Goal: Information Seeking & Learning: Learn about a topic

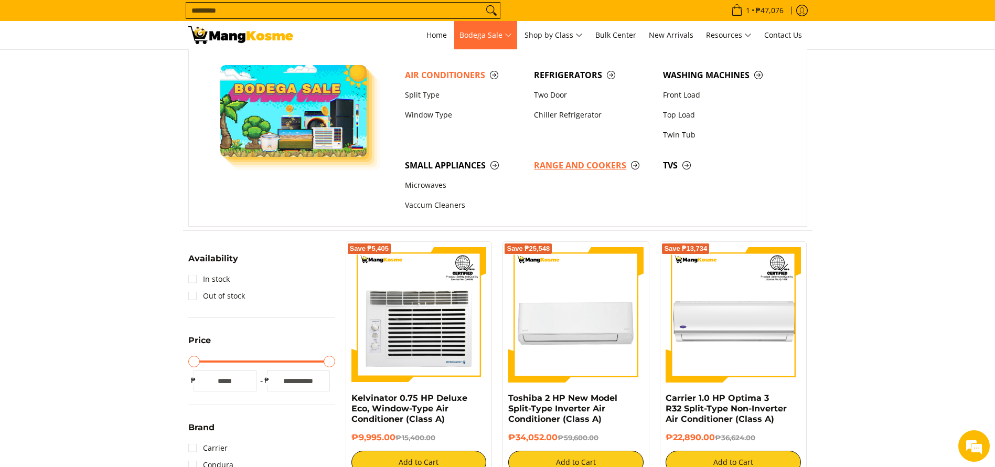
click at [596, 171] on span "Range and Cookers" at bounding box center [593, 165] width 119 height 13
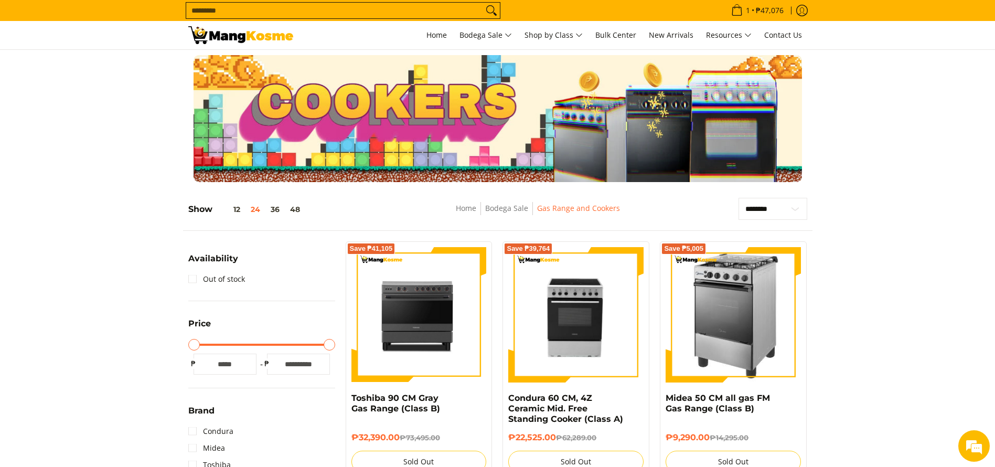
click at [289, 8] on input "Search..." at bounding box center [334, 11] width 297 height 16
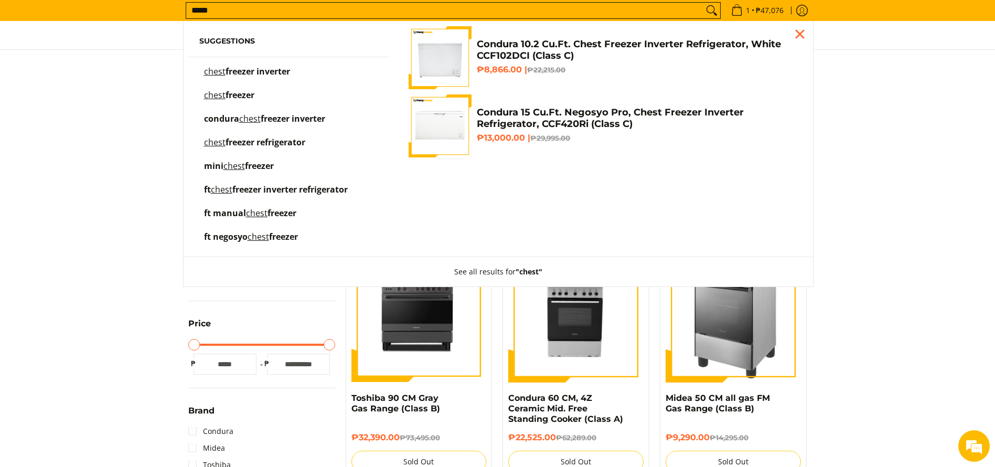
type input "*****"
click at [568, 59] on h4 "Condura 10.2 Cu.Ft. Chest Freezer Inverter Refrigerator, White CCF102DCI (Class…" at bounding box center [637, 50] width 320 height 24
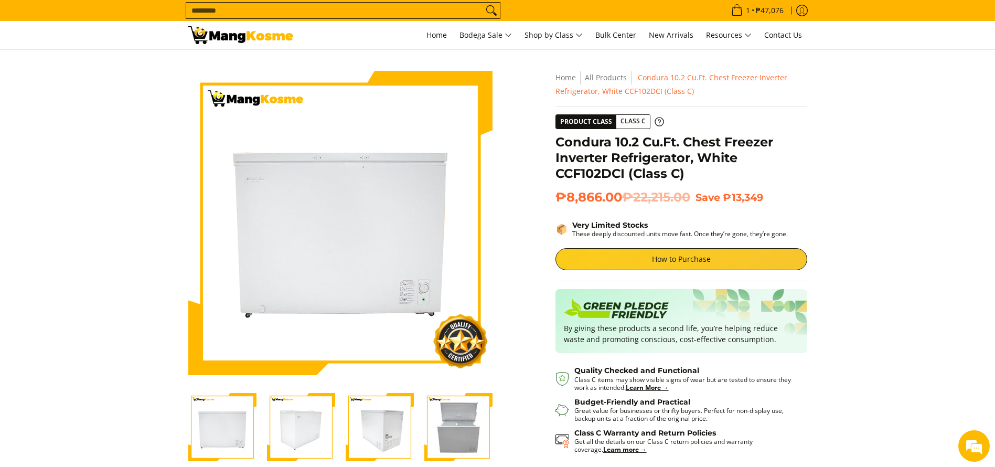
click at [464, 8] on input "Search..." at bounding box center [334, 11] width 297 height 16
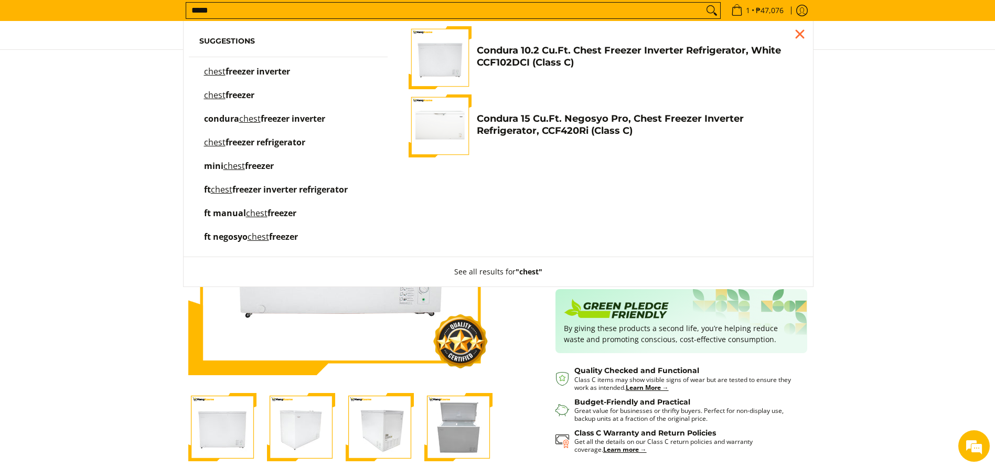
type input "*****"
click at [568, 114] on h4 "Condura 15 Cu.Ft. Negosyo Pro, Chest Freezer Inverter Refrigerator, CCF420Ri (C…" at bounding box center [637, 125] width 320 height 24
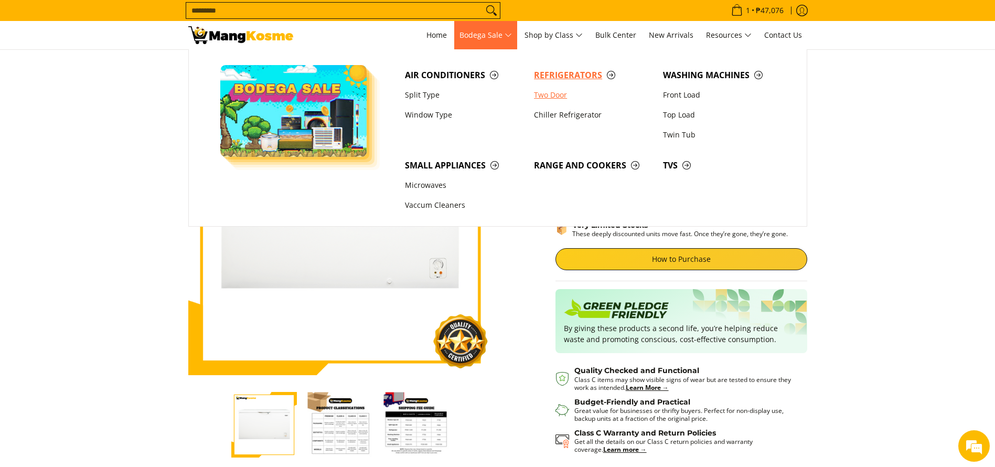
click at [551, 72] on span "Refrigerators" at bounding box center [593, 75] width 119 height 13
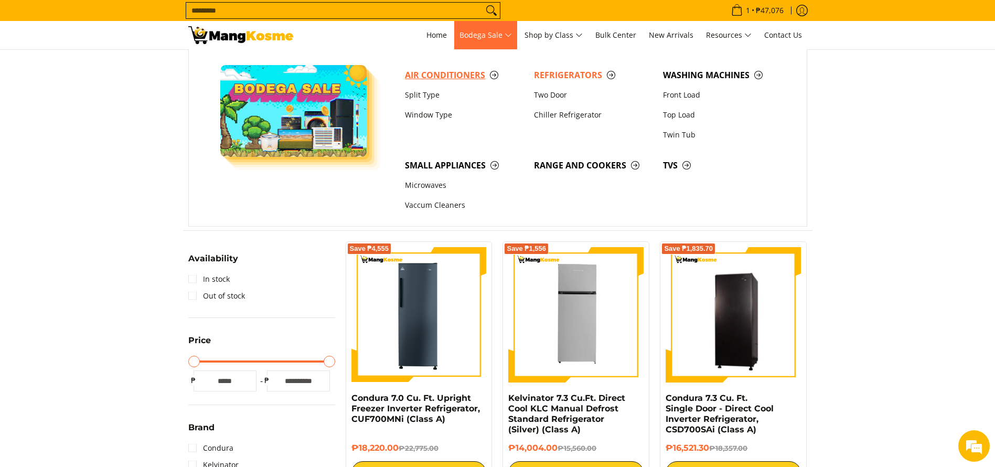
click at [434, 70] on span "Air Conditioners" at bounding box center [464, 75] width 119 height 13
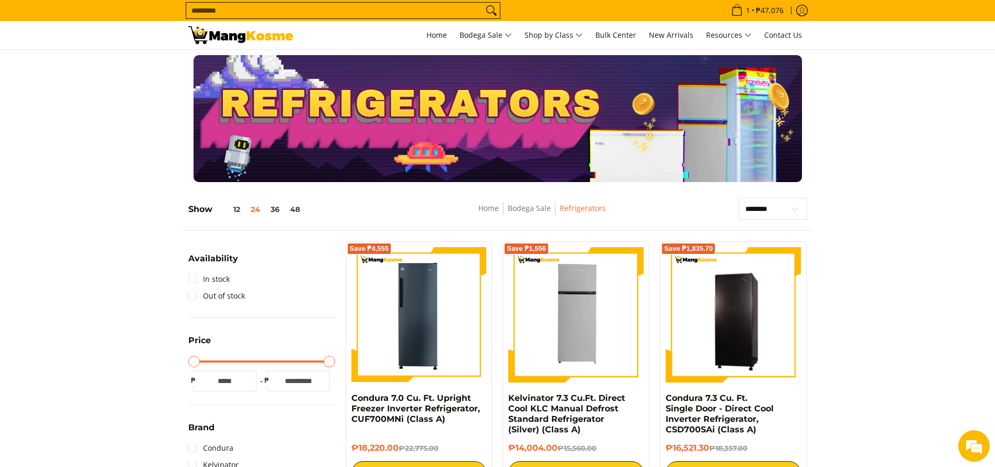
click at [114, 134] on div at bounding box center [497, 118] width 995 height 127
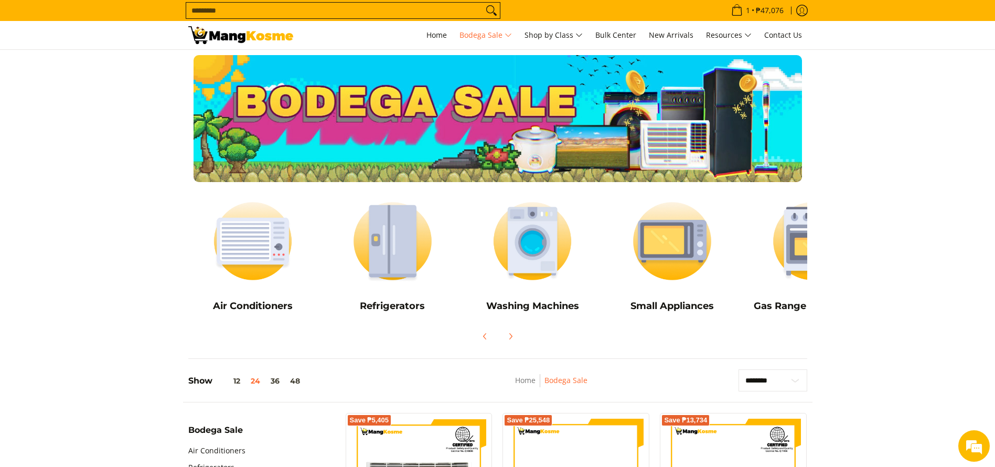
click at [133, 105] on div at bounding box center [497, 118] width 995 height 127
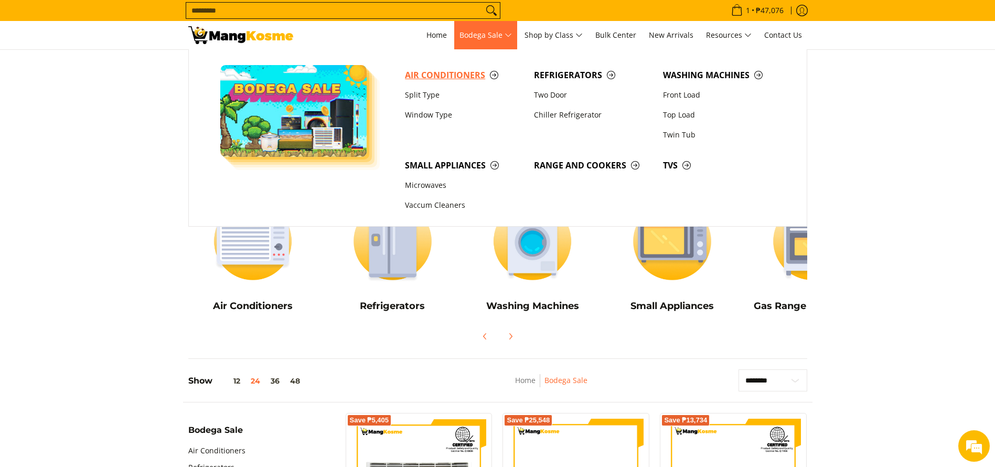
click at [455, 71] on span "Air Conditioners" at bounding box center [464, 75] width 119 height 13
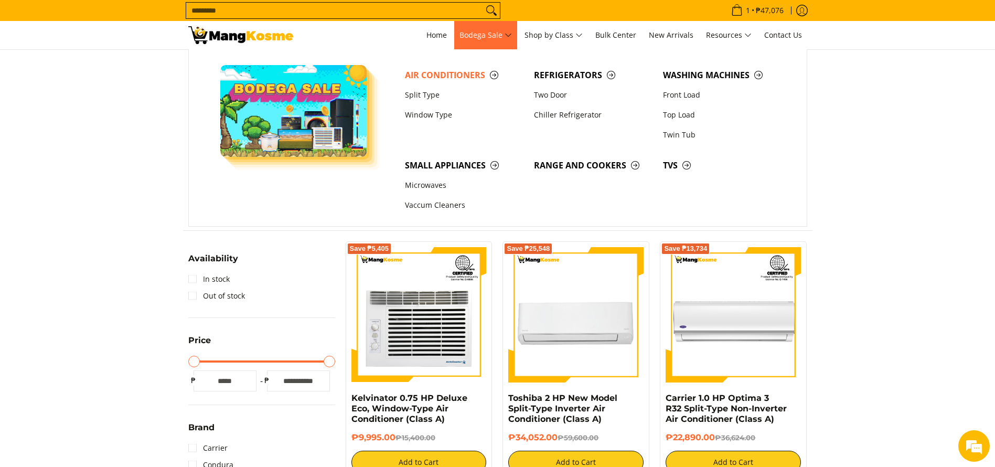
click at [220, 93] on div at bounding box center [497, 118] width 619 height 127
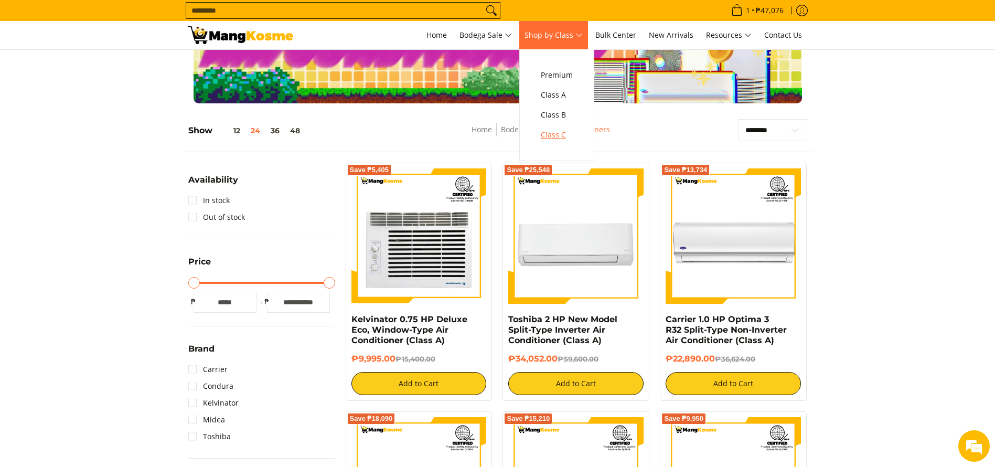
click at [563, 136] on span "Class C" at bounding box center [557, 135] width 32 height 13
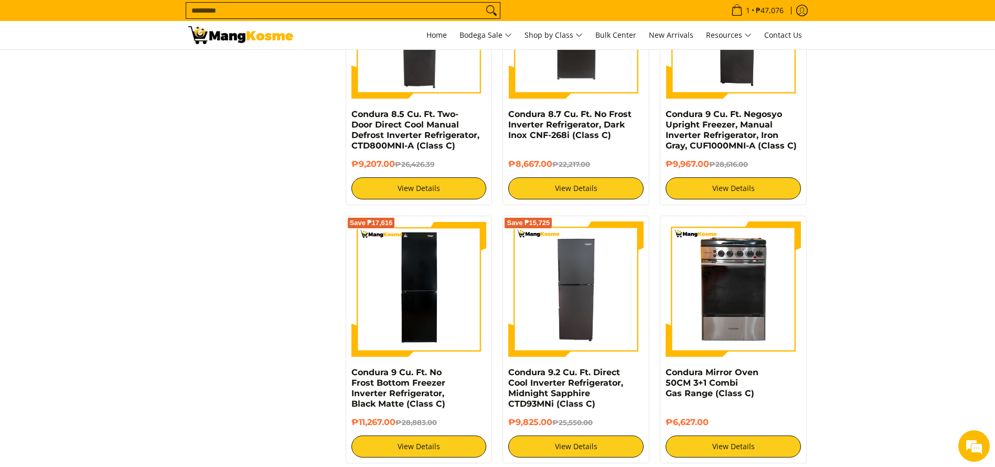
click at [271, 14] on input "Search..." at bounding box center [334, 11] width 297 height 16
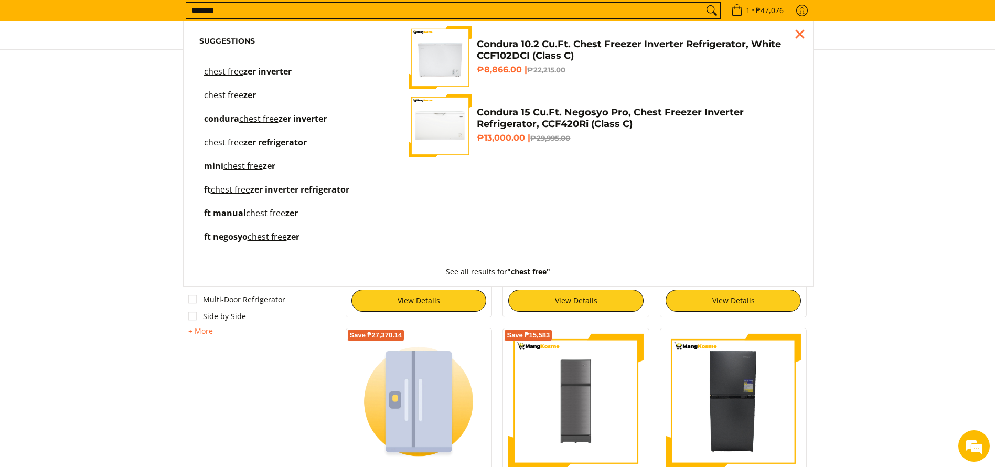
scroll to position [683, 0]
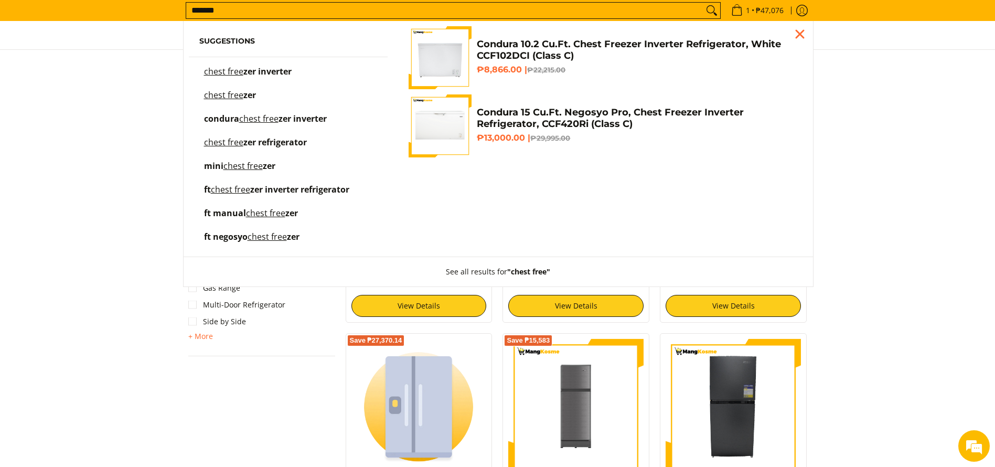
type input "*******"
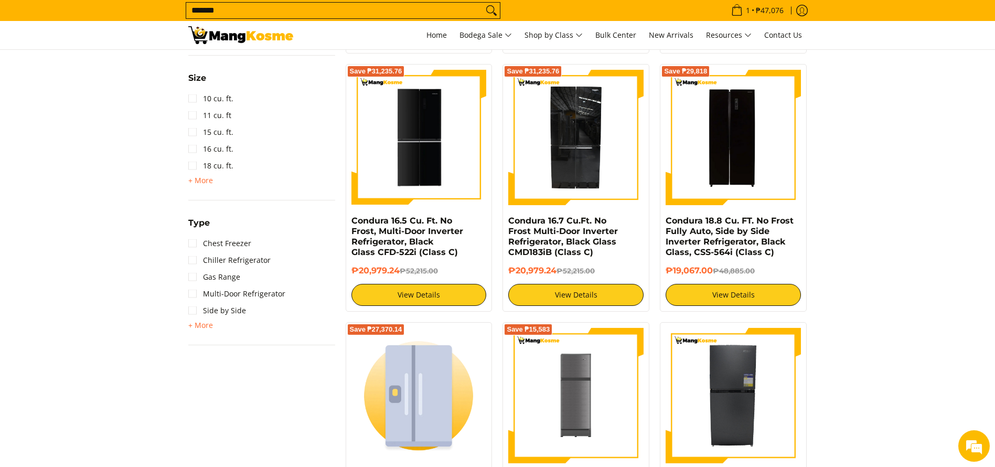
scroll to position [761, 0]
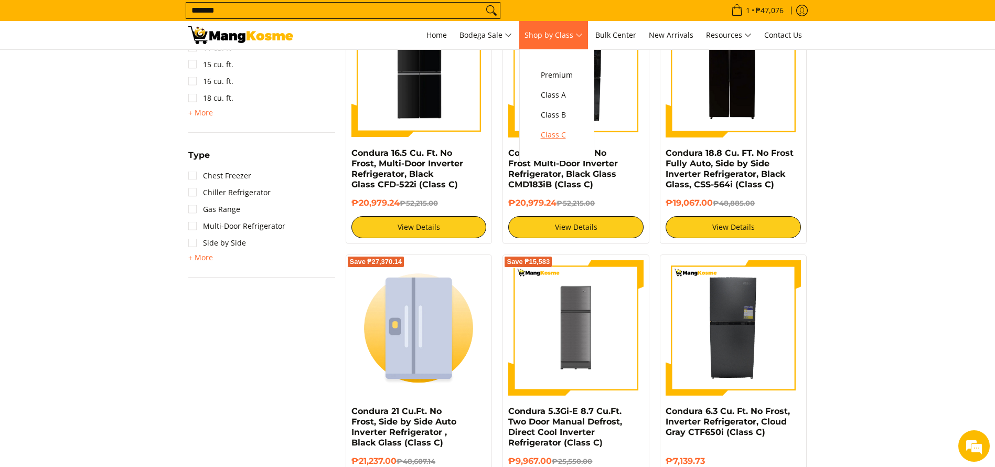
click at [553, 136] on span "Class C" at bounding box center [557, 135] width 32 height 13
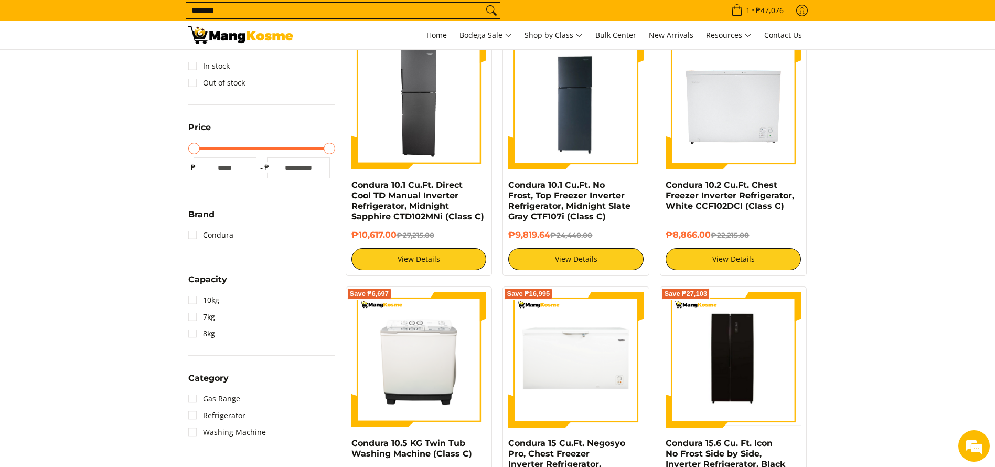
scroll to position [210, 0]
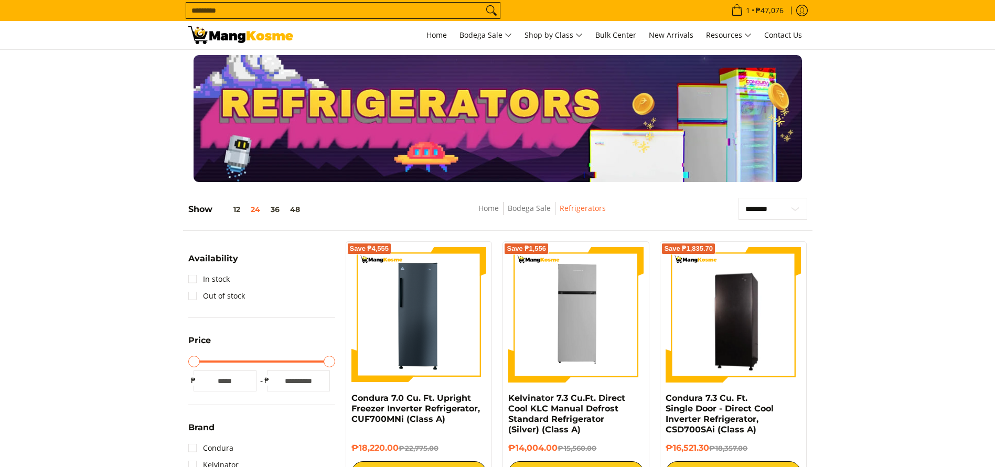
scroll to position [2, 0]
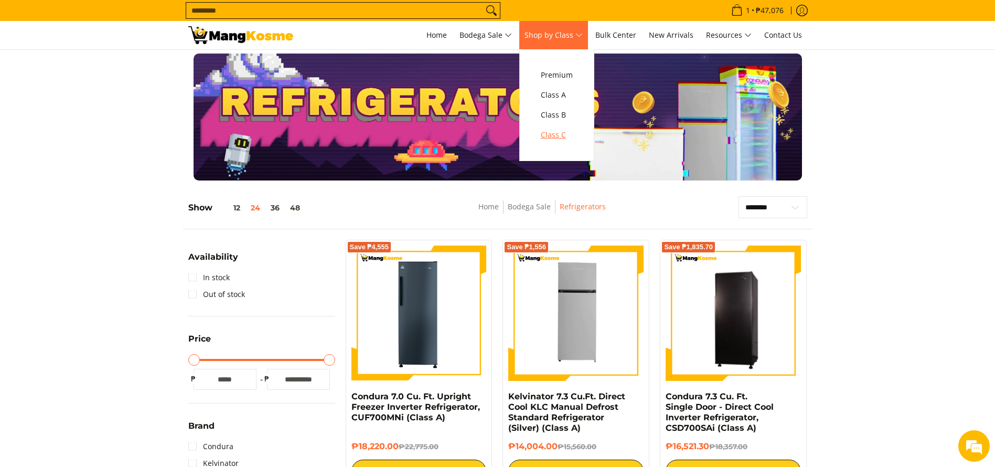
click at [565, 138] on span "Class C" at bounding box center [557, 135] width 32 height 13
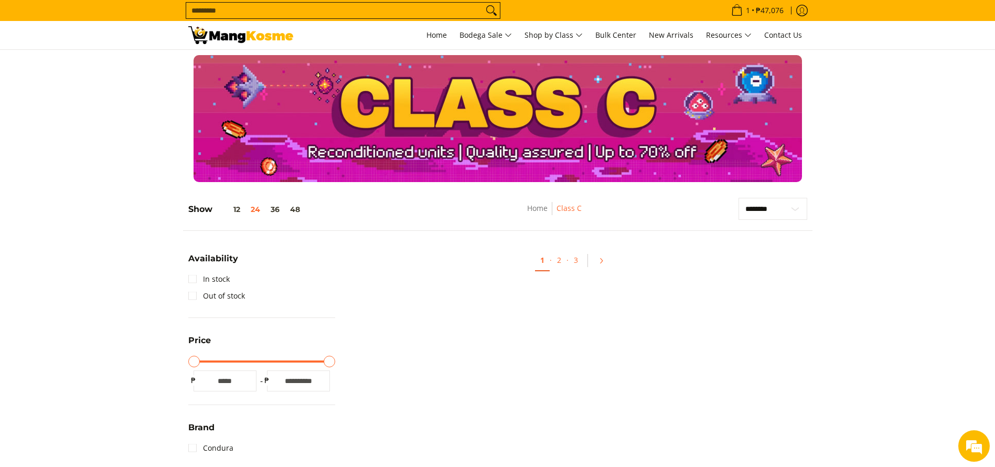
click at [460, 253] on ul "1 · 2 · 3" at bounding box center [576, 264] width 472 height 34
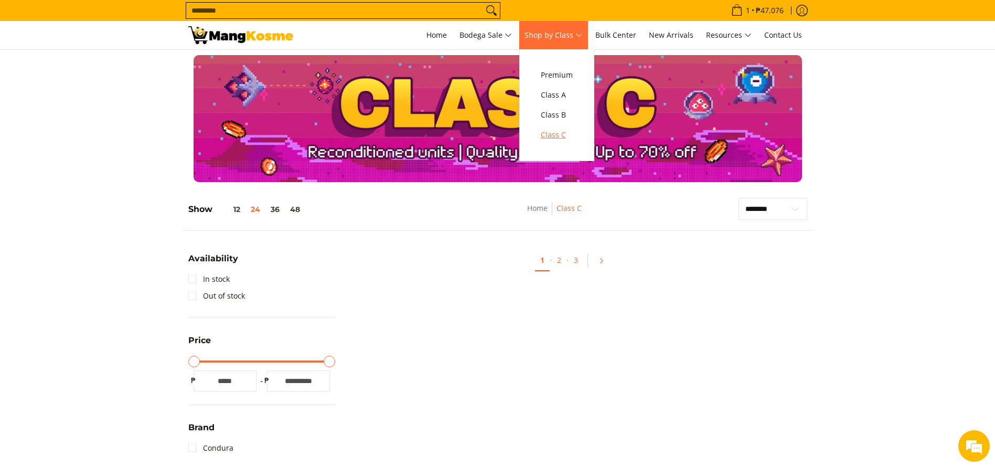
click at [562, 135] on span "Class C" at bounding box center [557, 135] width 32 height 13
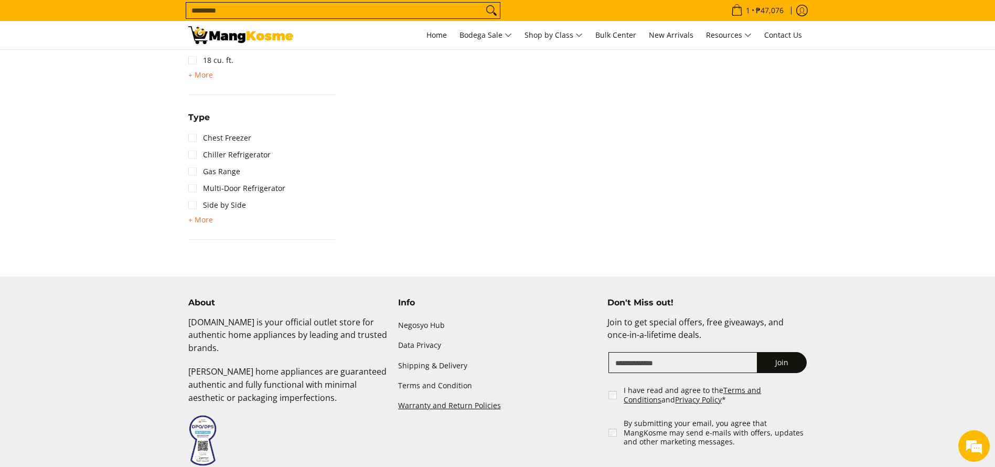
scroll to position [824, 0]
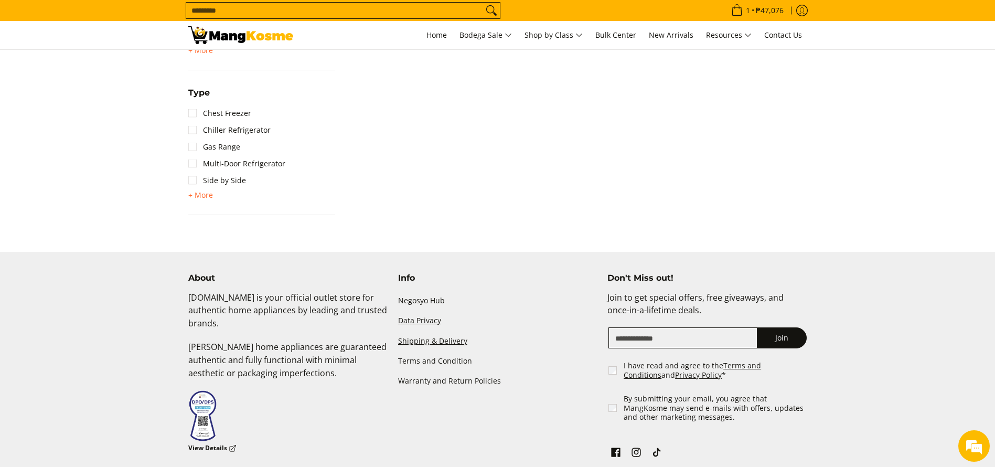
click at [424, 343] on link "Shipping & Delivery" at bounding box center [497, 341] width 199 height 20
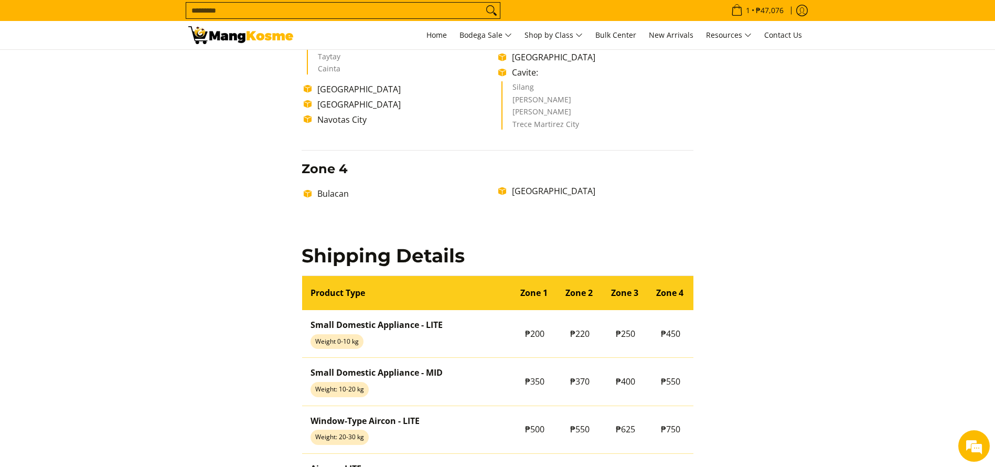
scroll to position [944, 0]
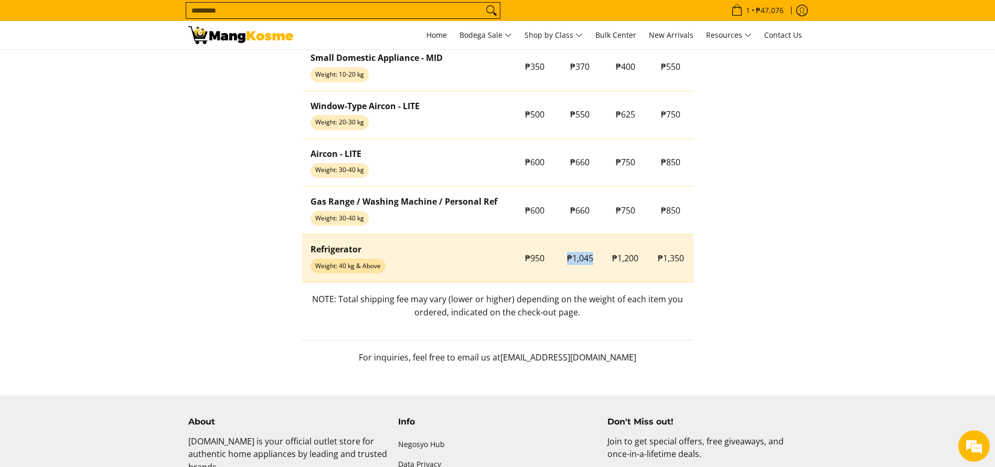
drag, startPoint x: 565, startPoint y: 261, endPoint x: 594, endPoint y: 274, distance: 31.5
click at [594, 274] on td "₱1,045" at bounding box center [580, 259] width 46 height 48
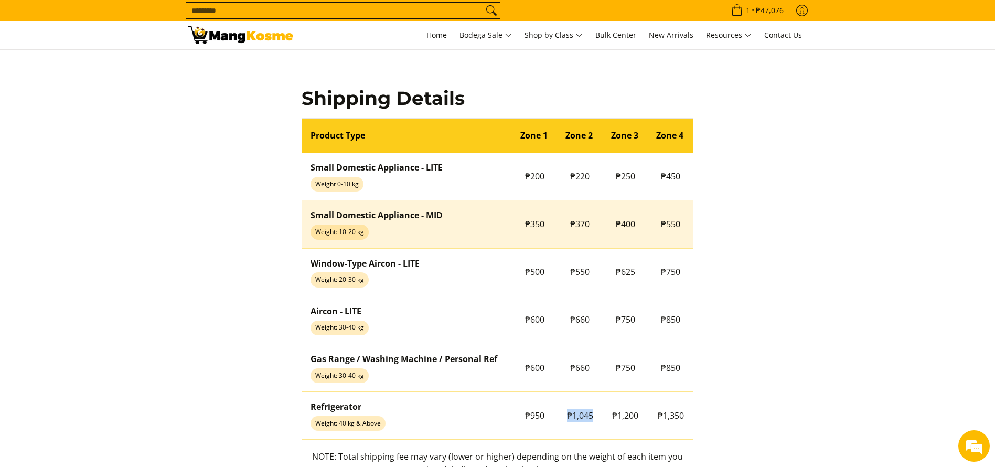
scroll to position [1023, 0]
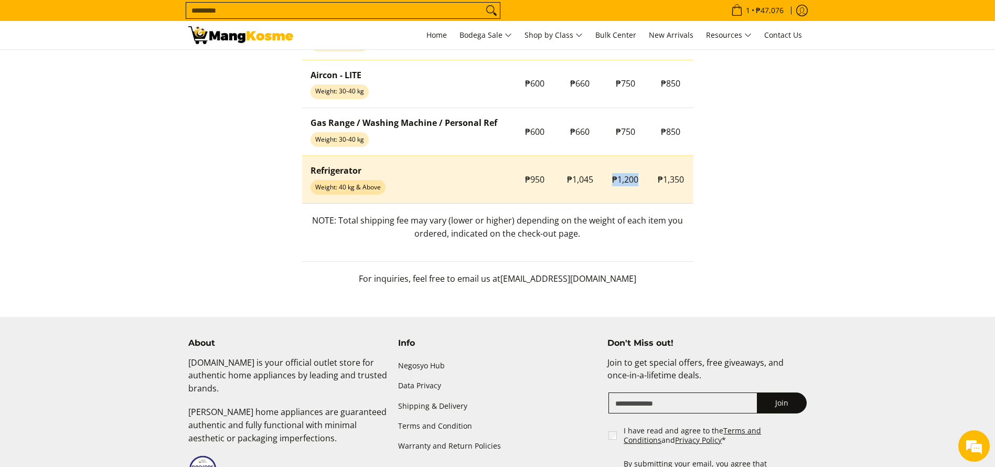
drag, startPoint x: 612, startPoint y: 182, endPoint x: 656, endPoint y: 196, distance: 45.6
click at [656, 196] on tr "Refrigerator Weight: 40 kg & Above ₱950 ₱1,045 ₱1,200 ₱1,350" at bounding box center [497, 180] width 391 height 48
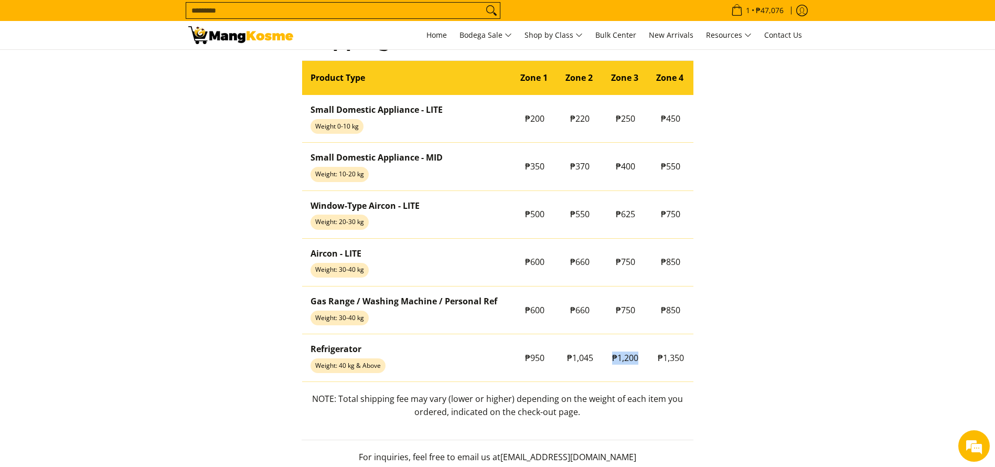
scroll to position [944, 0]
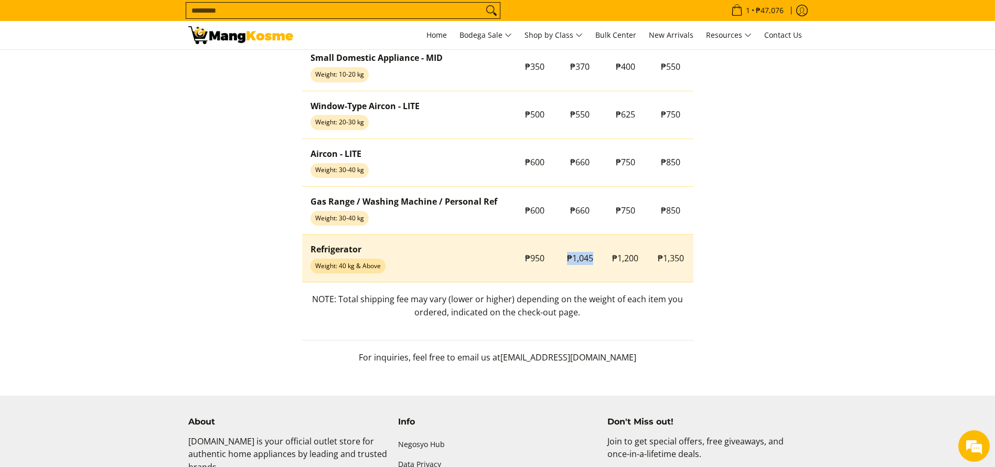
drag, startPoint x: 573, startPoint y: 261, endPoint x: 597, endPoint y: 270, distance: 24.6
click at [597, 270] on td "₱1,045" at bounding box center [580, 259] width 46 height 48
copy span "₱1,045"
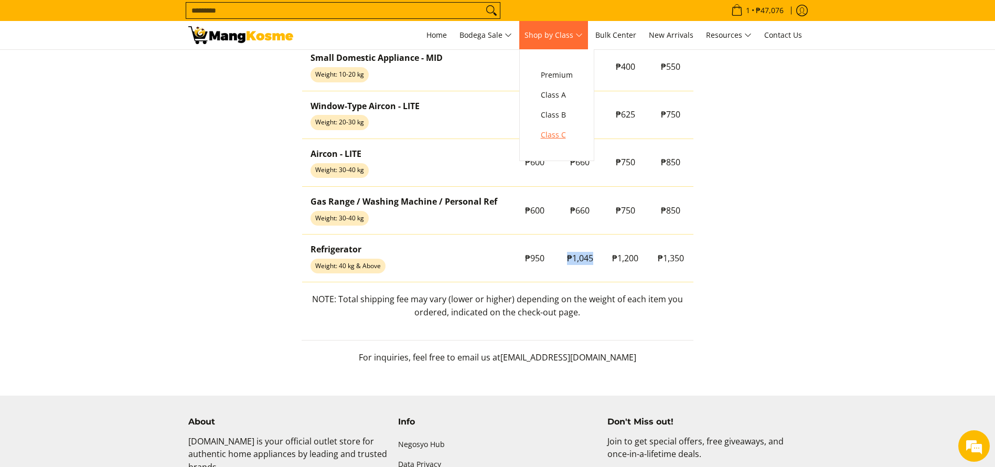
click at [559, 137] on span "Class C" at bounding box center [557, 135] width 32 height 13
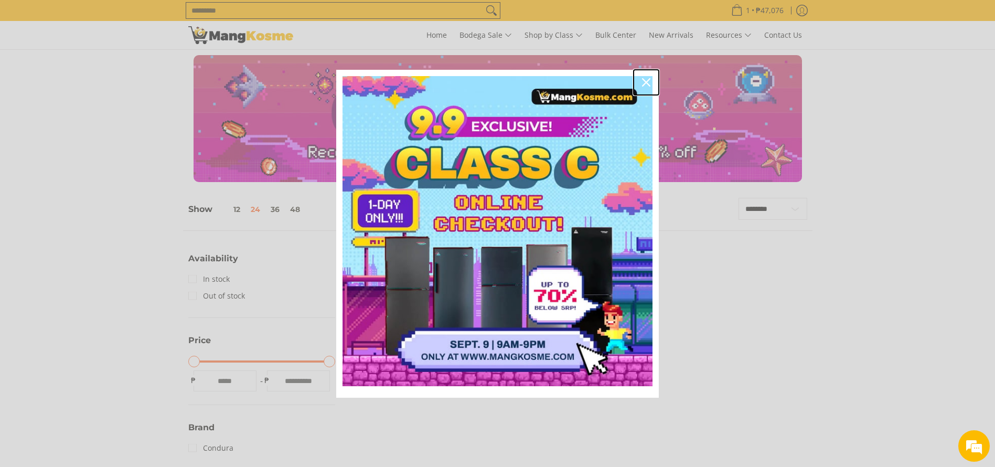
click at [648, 80] on icon "close icon" at bounding box center [646, 82] width 8 height 8
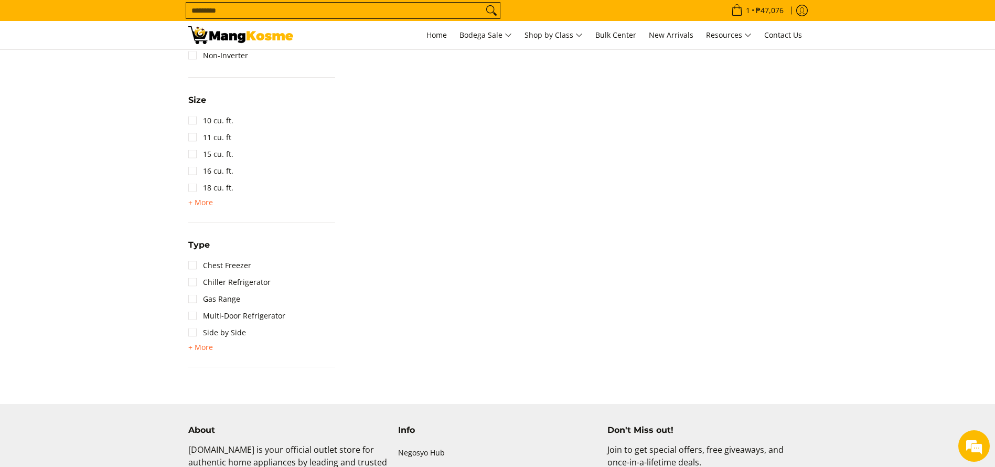
scroll to position [824, 0]
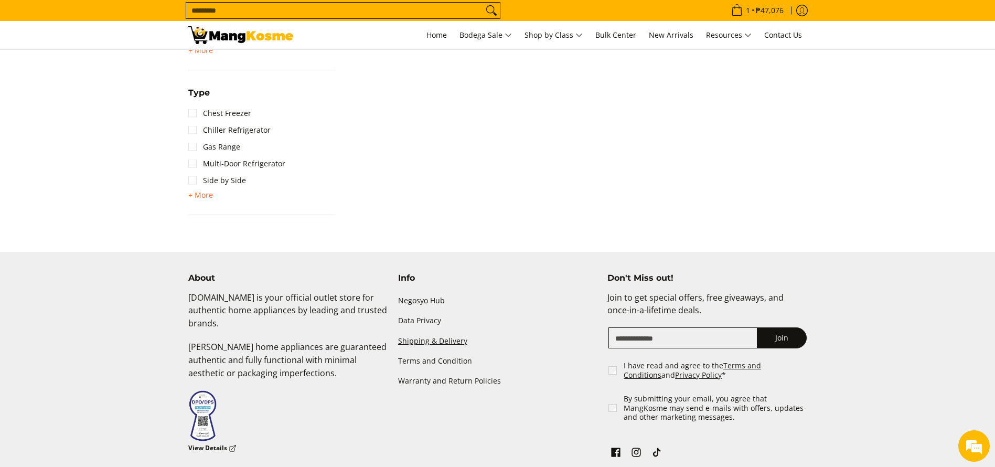
click at [436, 343] on link "Shipping & Delivery" at bounding box center [497, 341] width 199 height 20
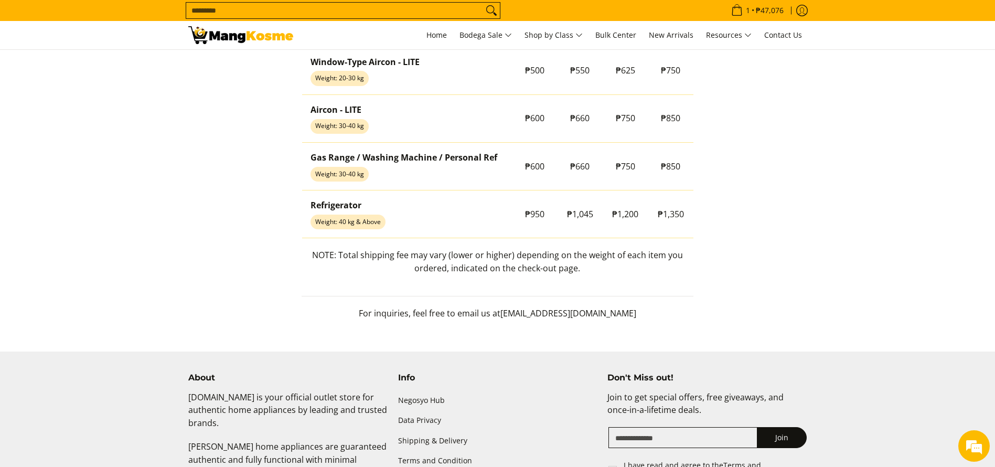
scroll to position [1023, 0]
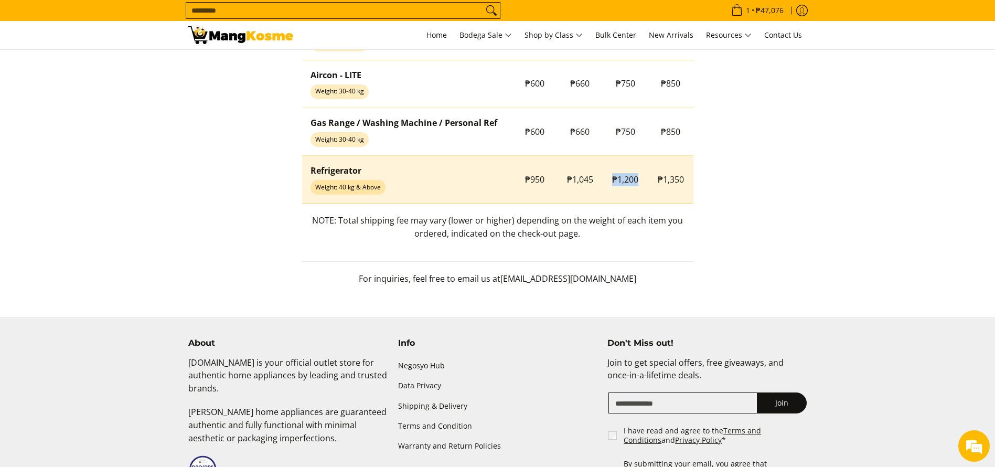
drag, startPoint x: 631, startPoint y: 193, endPoint x: 650, endPoint y: 200, distance: 20.0
click at [650, 200] on tr "Refrigerator Weight: 40 kg & Above ₱950 ₱1,045 ₱1,200 ₱1,350" at bounding box center [497, 180] width 391 height 48
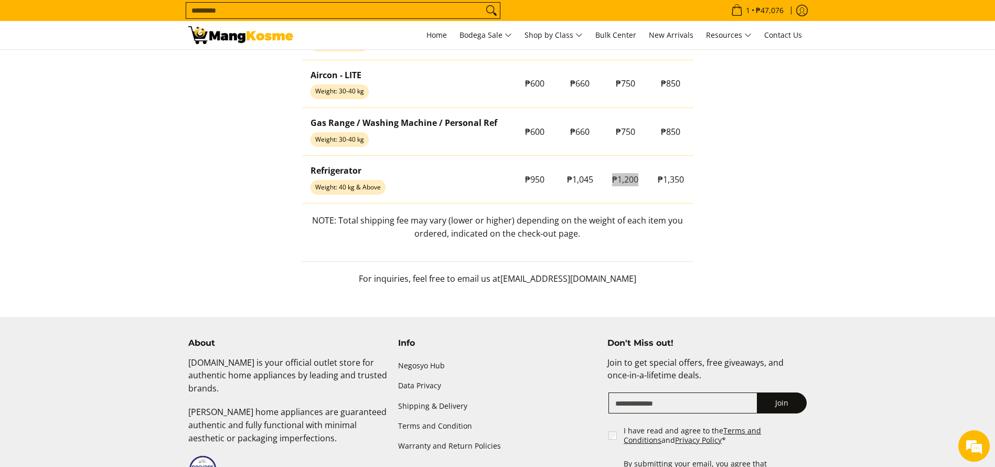
scroll to position [0, 0]
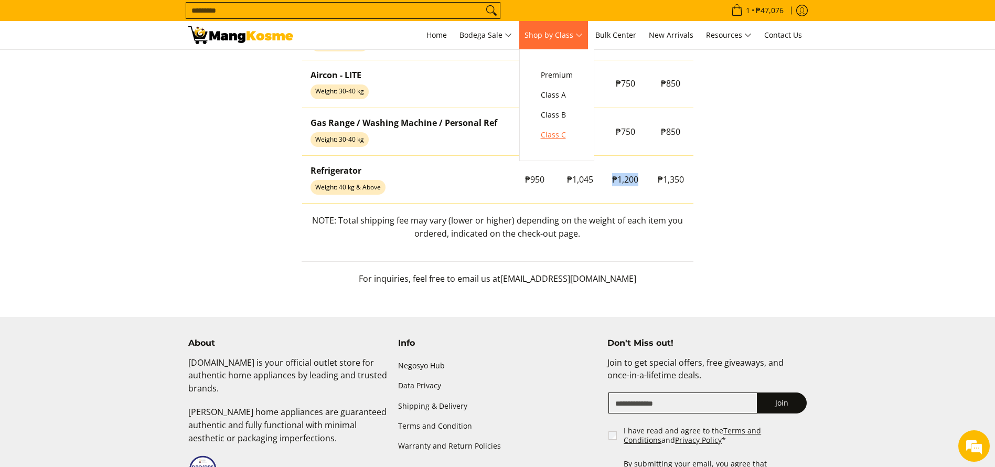
click at [562, 135] on span "Class C" at bounding box center [557, 135] width 32 height 13
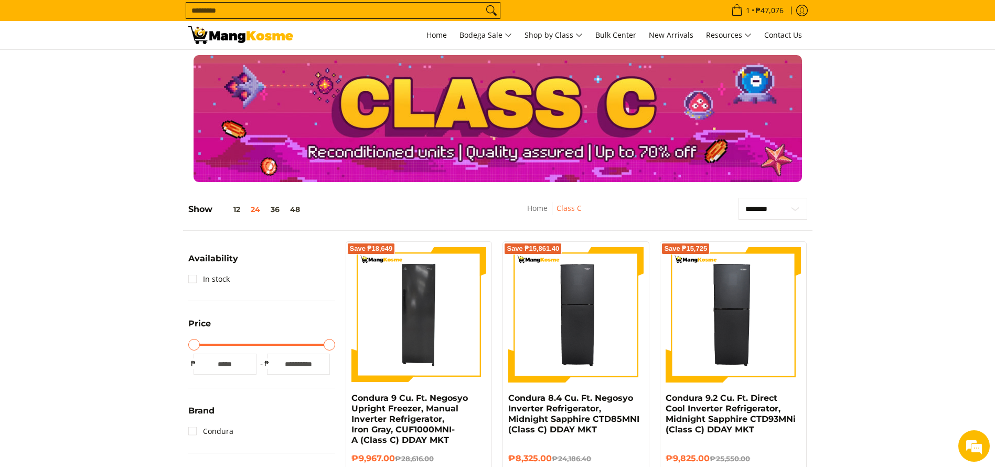
click at [261, 26] on img at bounding box center [240, 35] width 105 height 18
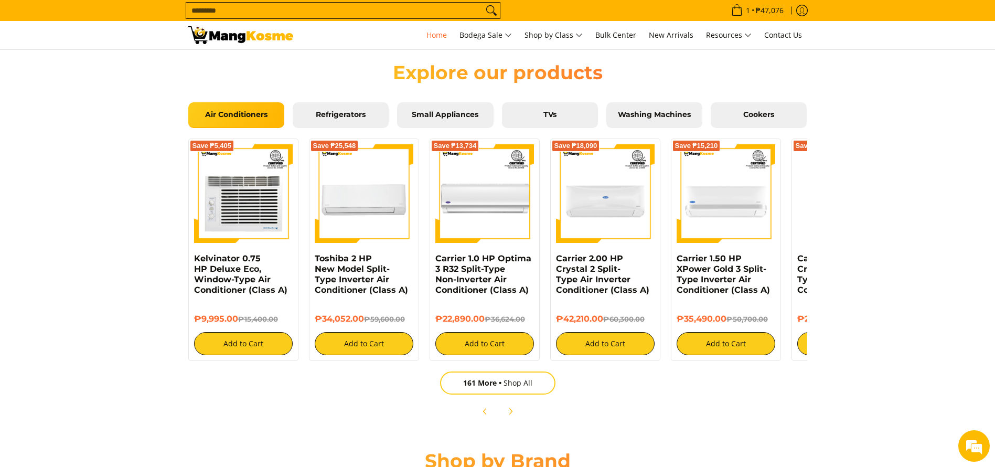
scroll to position [866, 0]
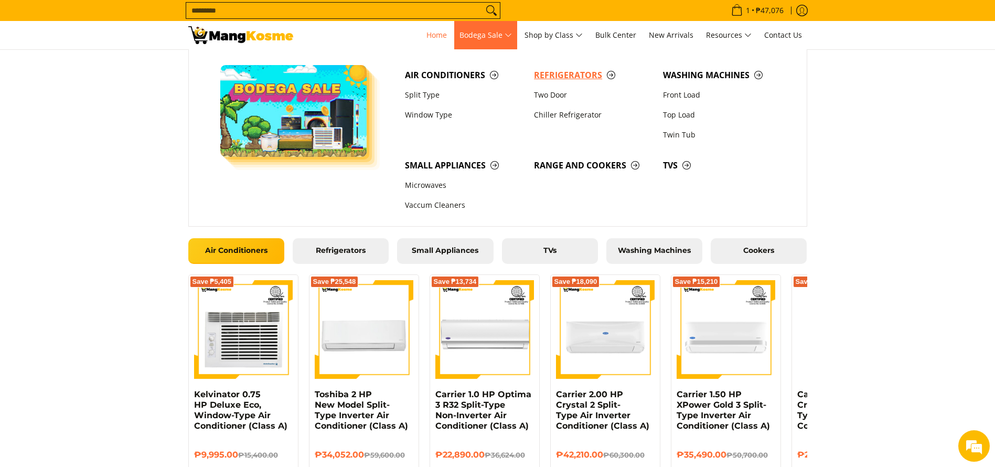
click at [554, 76] on span "Refrigerators" at bounding box center [593, 75] width 119 height 13
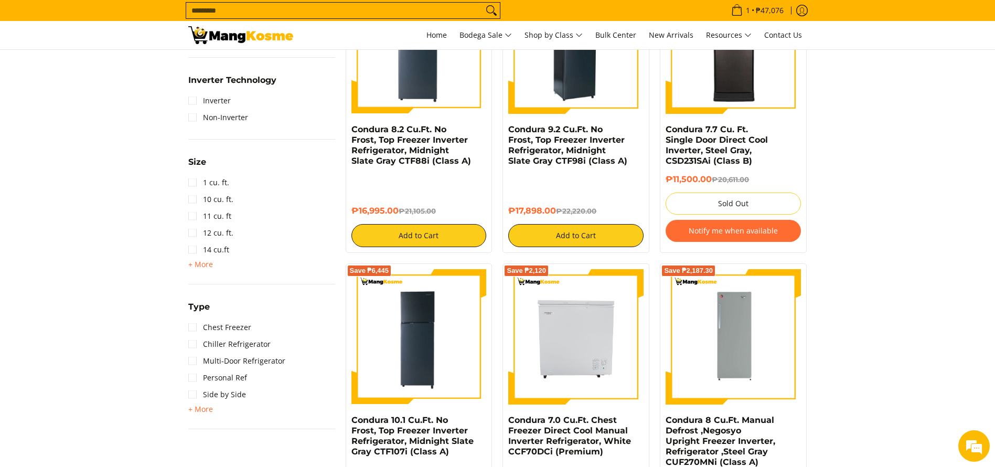
scroll to position [708, 0]
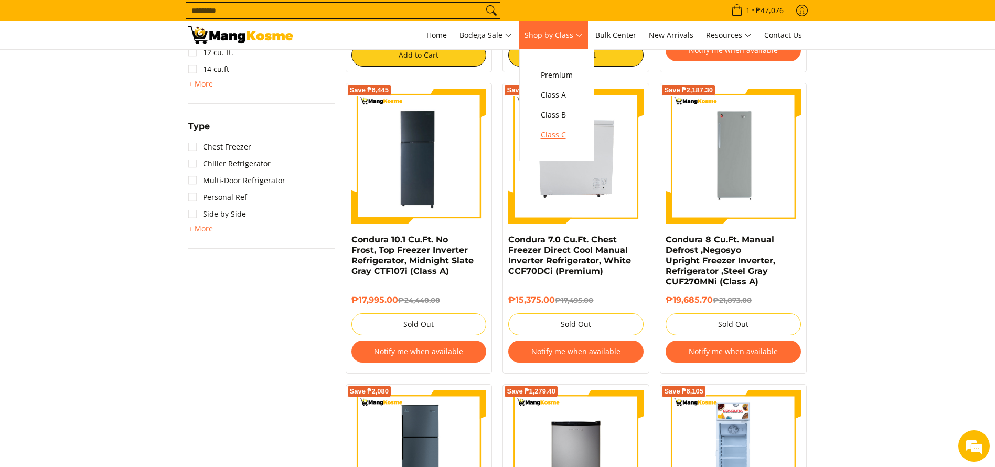
click at [561, 143] on link "Class C" at bounding box center [557, 135] width 42 height 20
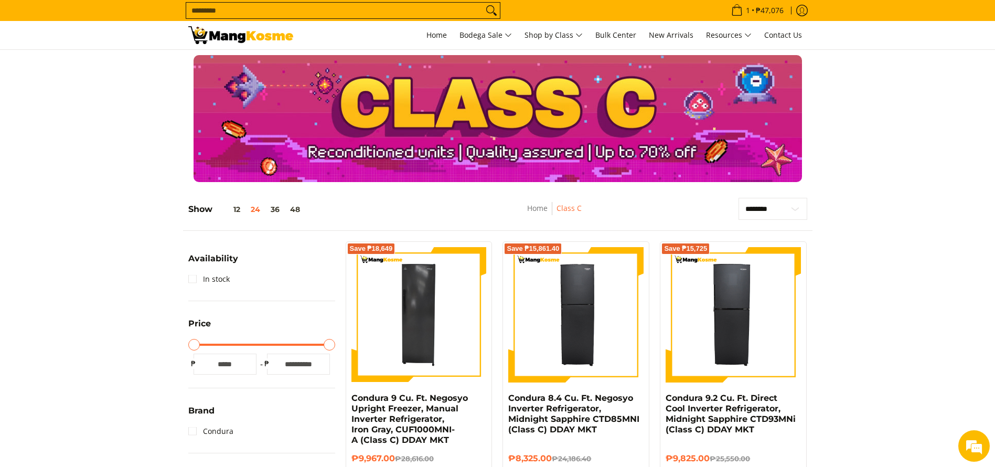
click at [208, 41] on img at bounding box center [240, 35] width 105 height 18
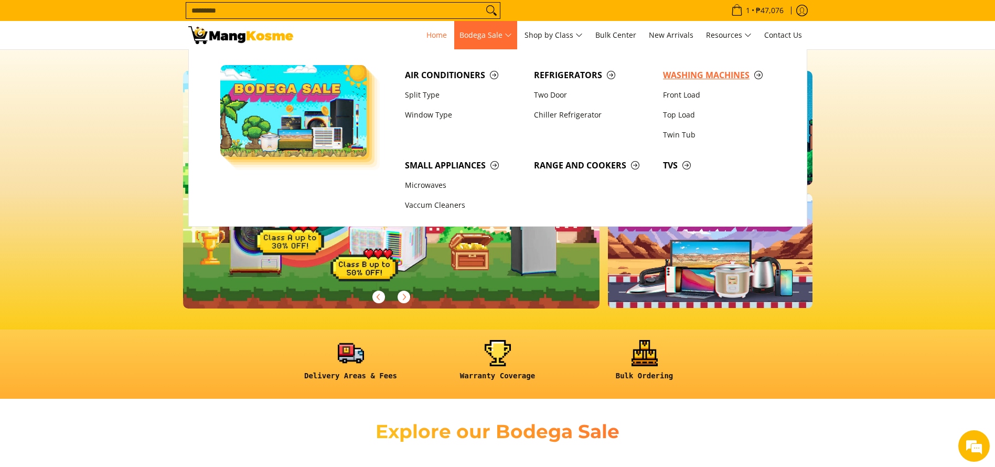
click at [693, 81] on link "Washing Machines" at bounding box center [722, 75] width 129 height 20
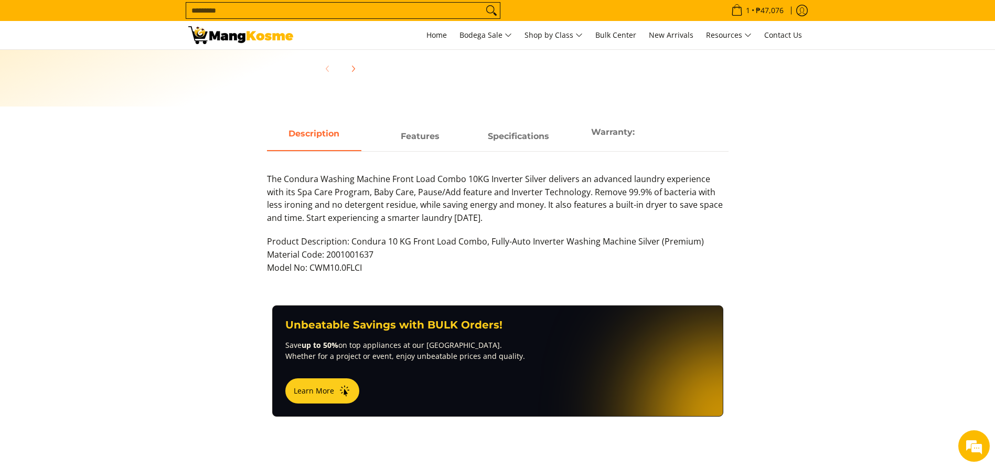
scroll to position [472, 0]
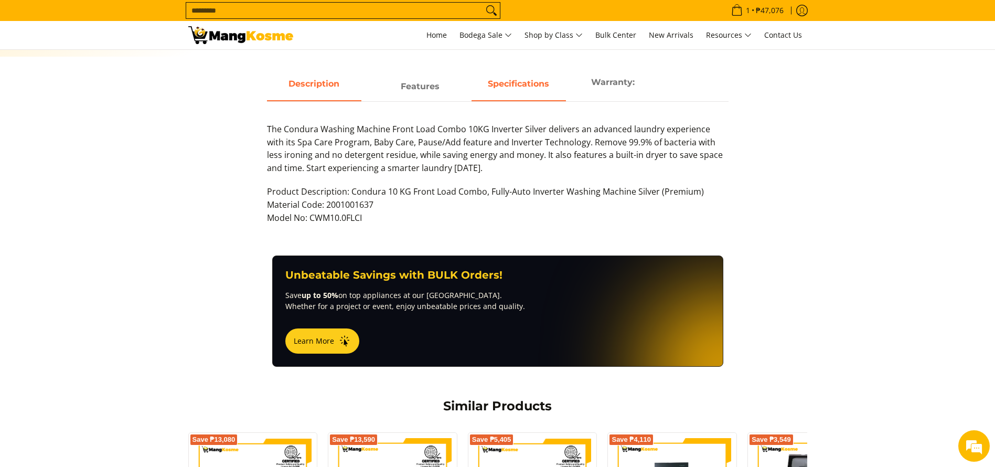
click at [521, 95] on span "Specifications" at bounding box center [519, 86] width 94 height 19
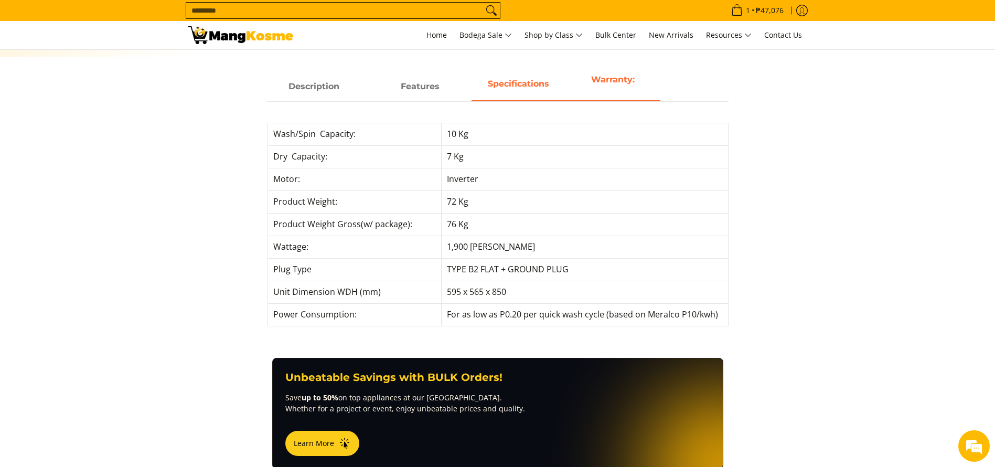
click at [622, 88] on span "Warranty:" at bounding box center [613, 86] width 94 height 27
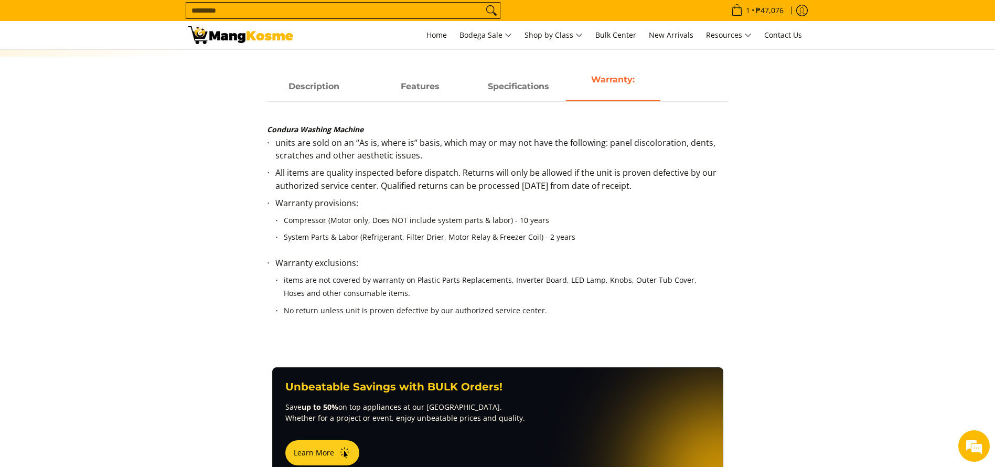
scroll to position [0, 0]
click at [444, 92] on span "Features" at bounding box center [419, 86] width 94 height 19
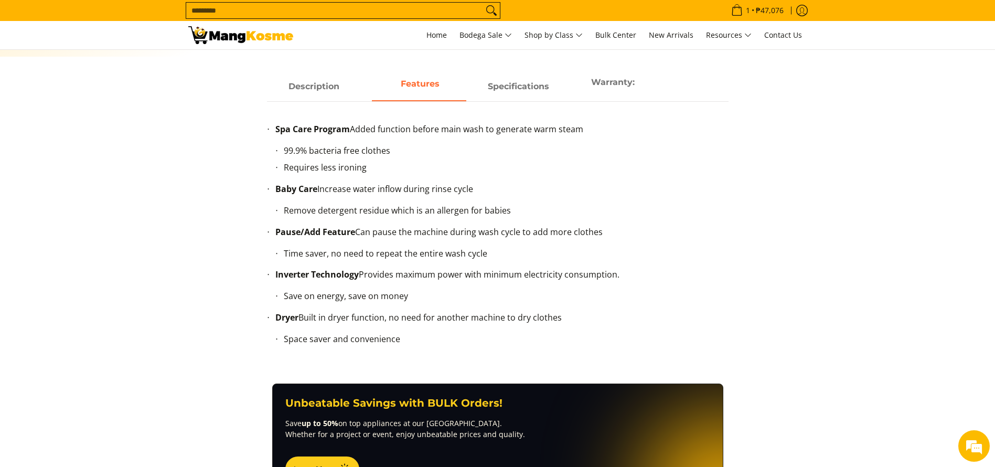
click at [275, 315] on ul "Spa Care Program Added function before main wash to generate warm steam 99.9% b…" at bounding box center [498, 243] width 462 height 240
drag, startPoint x: 368, startPoint y: 323, endPoint x: 738, endPoint y: 323, distance: 369.9
click at [738, 323] on div "Description Features Specifications Warranty: The Condura Washing Machine Front…" at bounding box center [498, 217] width 630 height 290
copy li "uilt in dryer function, no need for another machine to dry clothes"
click at [316, 321] on li "Dryer Built in dryer function, no need for another machine to dry clothes" at bounding box center [501, 319] width 453 height 17
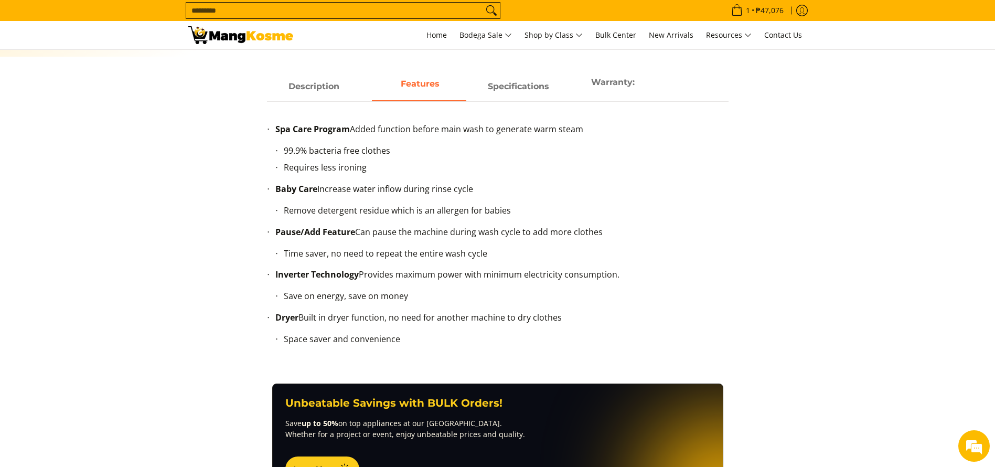
drag, startPoint x: 426, startPoint y: 318, endPoint x: 852, endPoint y: 327, distance: 426.1
click at [852, 327] on section "Description Features Specifications Warranty: The Condura Washing Machine Front…" at bounding box center [497, 227] width 995 height 311
click at [562, 129] on span "Class C" at bounding box center [557, 135] width 32 height 13
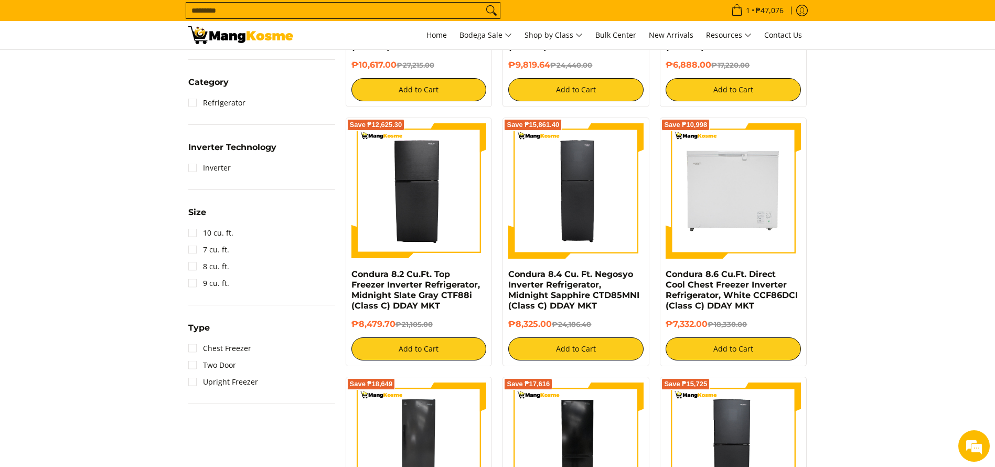
scroll to position [236, 0]
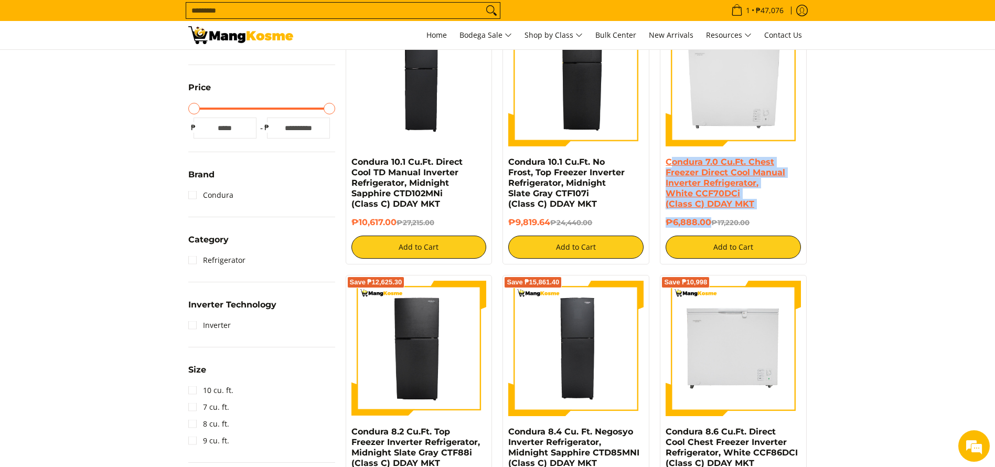
copy div "ondura 7.0 Cu.Ft. Chest Freezer Direct Cool Manual Inverter Refrigerator, White…"
copy div "Condura 7.0 Cu.Ft. Chest Freezer Direct Cool Manual Inverter Refrigerator, Whit…"
drag, startPoint x: 709, startPoint y: 217, endPoint x: 668, endPoint y: 157, distance: 72.5
click at [668, 157] on div "Condura 7.0 Cu.Ft. Chest Freezer Direct Cool Manual Inverter Refrigerator, Whit…" at bounding box center [733, 208] width 135 height 102
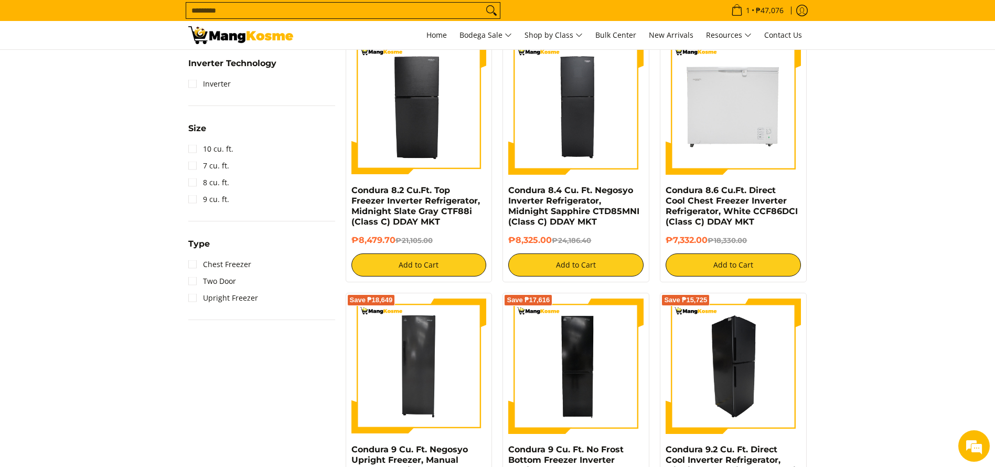
scroll to position [551, 0]
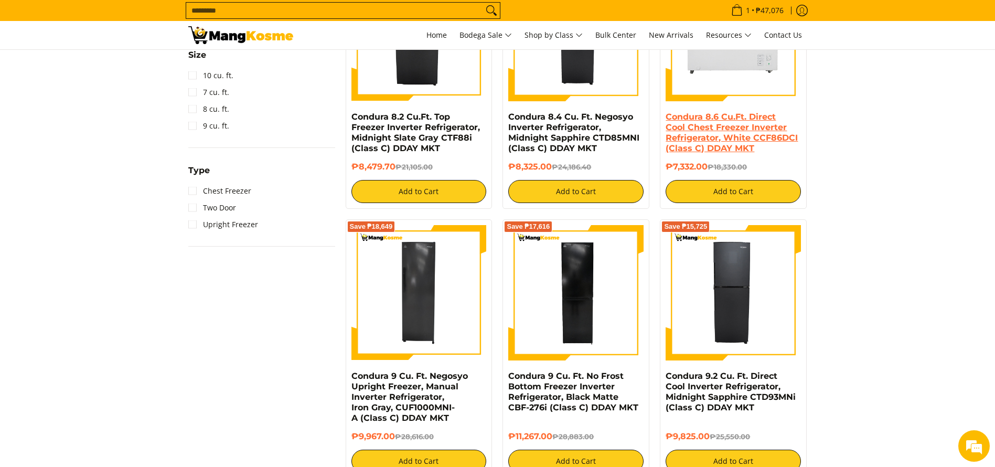
drag, startPoint x: 711, startPoint y: 163, endPoint x: 666, endPoint y: 121, distance: 60.9
click at [666, 121] on div "Condura 8.6 Cu.Ft. Direct Cool Chest Freezer Inverter Refrigerator, White CCF86…" at bounding box center [733, 157] width 135 height 91
copy div "Condura 8.6 Cu.Ft. Direct Cool Chest Freezer Inverter Refrigerator, White CCF86…"
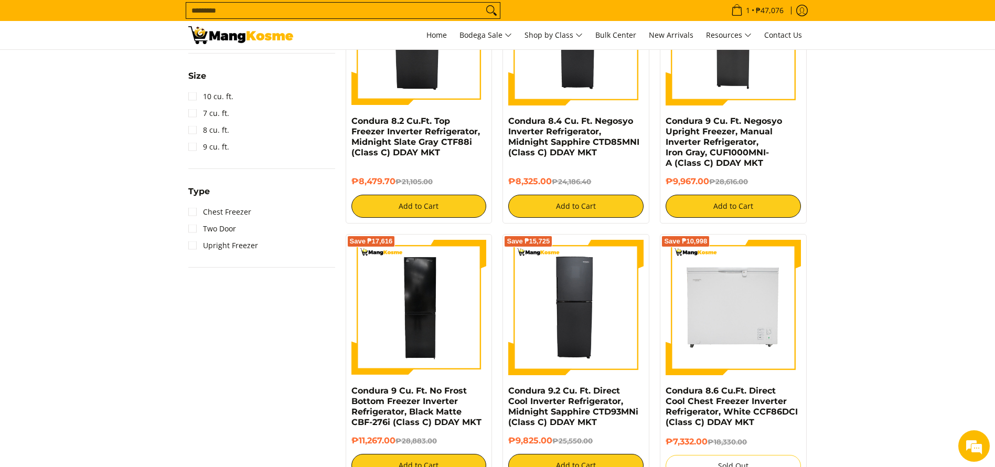
scroll to position [708, 0]
